Goal: Task Accomplishment & Management: Use online tool/utility

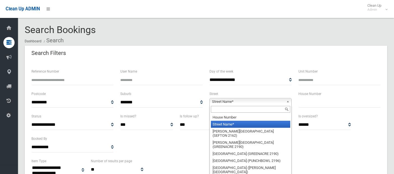
select select
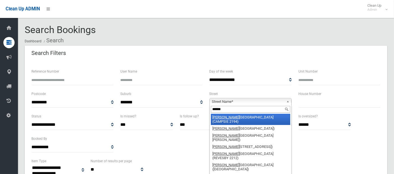
type input "******"
click at [240, 119] on li "Canter bury Road (CAMPSIE 2194)" at bounding box center [250, 119] width 79 height 11
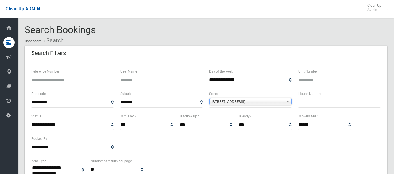
click at [304, 104] on input "text" at bounding box center [340, 102] width 82 height 10
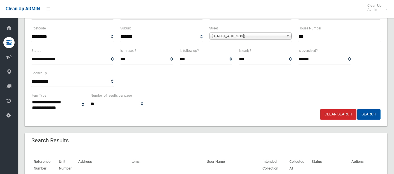
scroll to position [73, 0]
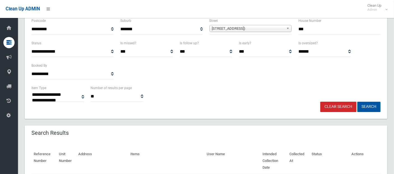
type input "***"
click at [368, 105] on button "Search" at bounding box center [369, 107] width 23 height 10
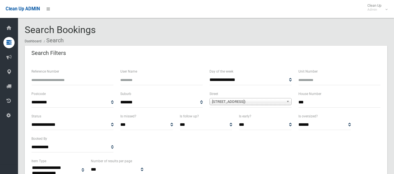
select select
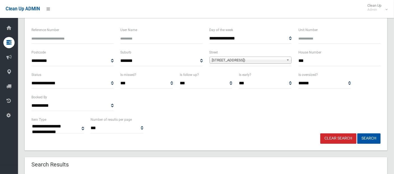
scroll to position [40, 0]
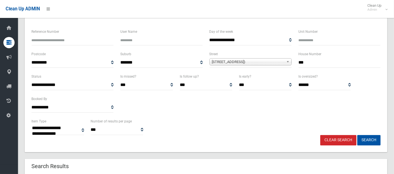
drag, startPoint x: 300, startPoint y: 62, endPoint x: 308, endPoint y: 63, distance: 8.2
click at [308, 63] on input "***" at bounding box center [340, 63] width 82 height 10
type input "*******"
click at [366, 141] on button "Search" at bounding box center [369, 140] width 23 height 10
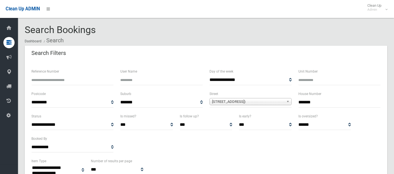
select select
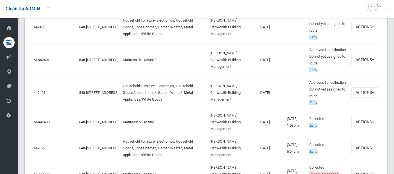
scroll to position [273, 0]
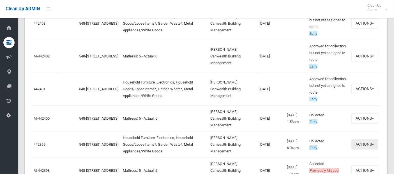
click at [373, 144] on span "button" at bounding box center [373, 144] width 2 height 1
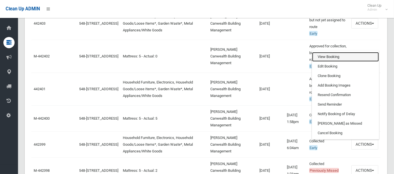
click at [327, 52] on link "View Booking" at bounding box center [345, 57] width 67 height 10
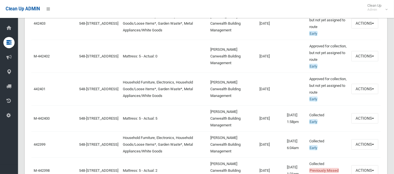
scroll to position [121, 0]
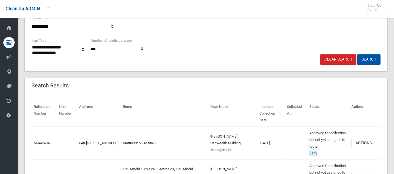
click at [334, 57] on link "Clear Search" at bounding box center [339, 59] width 36 height 10
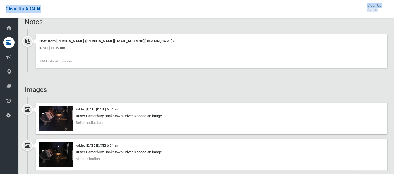
scroll to position [418, 0]
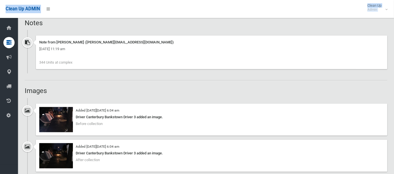
drag, startPoint x: 30, startPoint y: 61, endPoint x: 144, endPoint y: 62, distance: 114.5
click at [144, 62] on div "Booking Details Actions View Booking Edit Booking Clone Booking Add Booking Ima…" at bounding box center [206, 36] width 363 height 796
copy div "Booking Details Actions View Booking Edit Booking Clone Booking Add Booking Ima…"
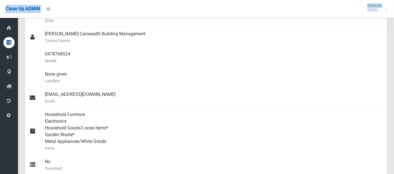
scroll to position [333, 0]
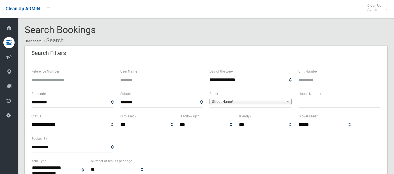
select select
click at [215, 101] on span "Street Name*" at bounding box center [248, 102] width 72 height 7
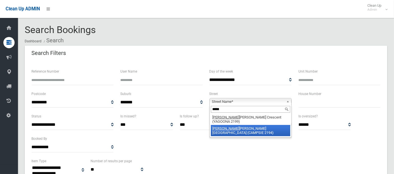
type input "*****"
click at [225, 125] on li "[PERSON_NAME][GEOGRAPHIC_DATA][PERSON_NAME] (CAMPSIE 2194)" at bounding box center [250, 130] width 79 height 11
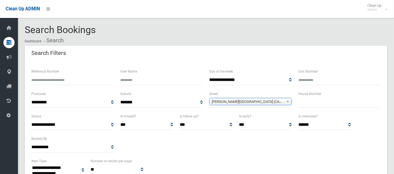
click at [307, 104] on input "text" at bounding box center [340, 102] width 82 height 10
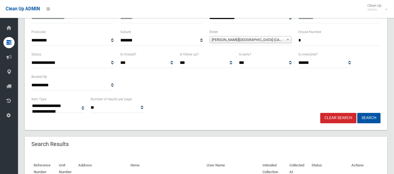
scroll to position [66, 0]
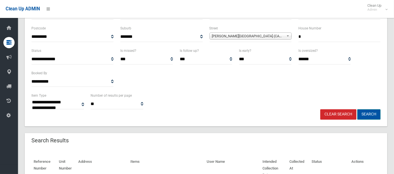
type input "*"
click at [370, 113] on button "Search" at bounding box center [369, 114] width 23 height 10
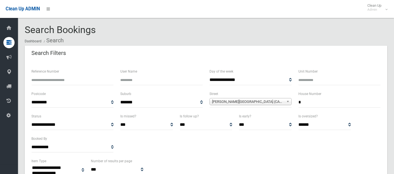
select select
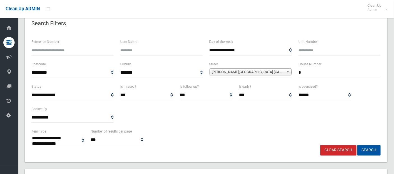
scroll to position [28, 0]
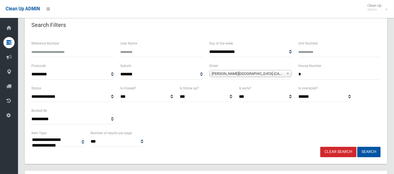
click at [299, 73] on div "House Number *" at bounding box center [339, 74] width 89 height 22
drag, startPoint x: 299, startPoint y: 73, endPoint x: 305, endPoint y: 74, distance: 6.0
click at [305, 74] on input "*" at bounding box center [340, 74] width 82 height 10
type input "*"
click at [364, 151] on button "Search" at bounding box center [369, 152] width 23 height 10
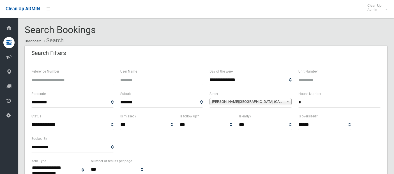
select select
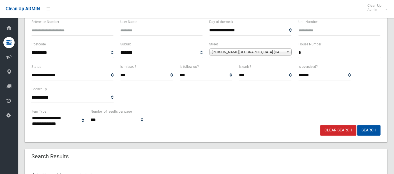
scroll to position [74, 0]
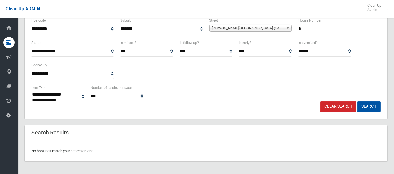
click at [344, 107] on link "Clear Search" at bounding box center [339, 107] width 36 height 10
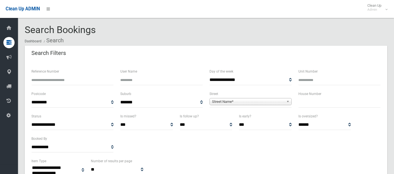
select select
click at [301, 104] on input "text" at bounding box center [340, 102] width 82 height 10
type input "*******"
click at [243, 102] on span "Street Name*" at bounding box center [248, 102] width 72 height 7
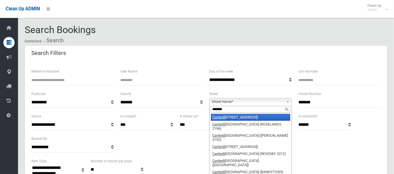
type input "*******"
click at [249, 117] on li "Canterb ury Road (CAMPSIE 2194)" at bounding box center [250, 117] width 79 height 7
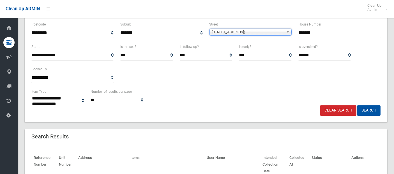
scroll to position [73, 0]
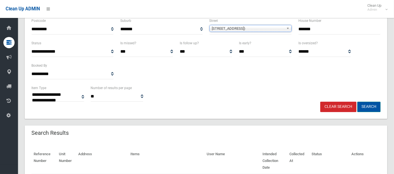
click at [371, 104] on button "Search" at bounding box center [369, 107] width 23 height 10
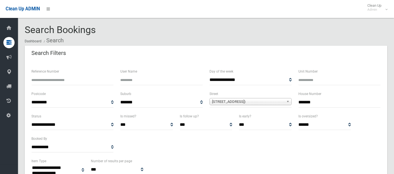
select select
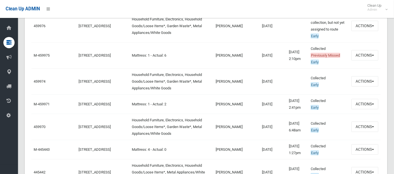
scroll to position [273, 0]
